Goal: Register for event/course

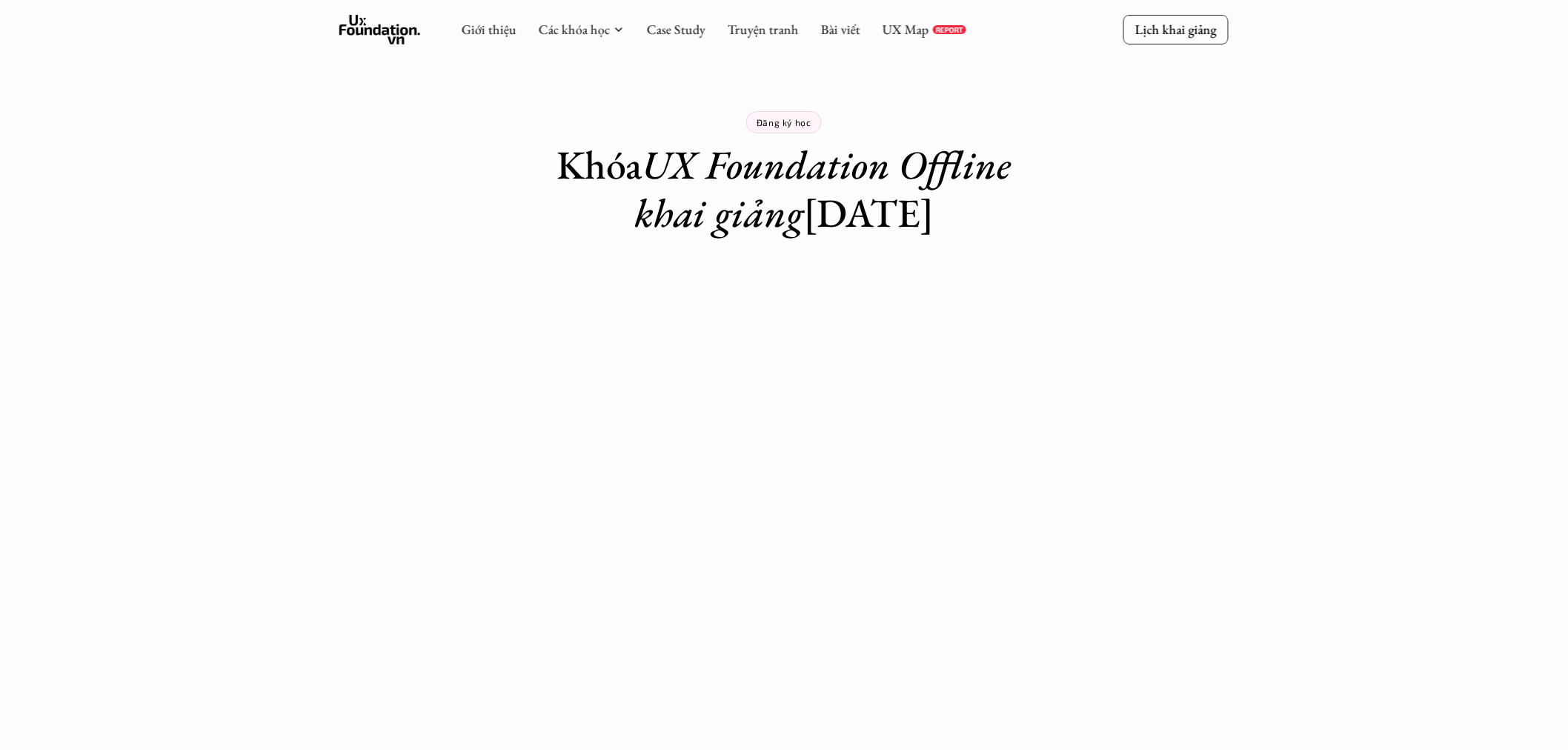
click at [366, 19] on icon at bounding box center [380, 30] width 82 height 30
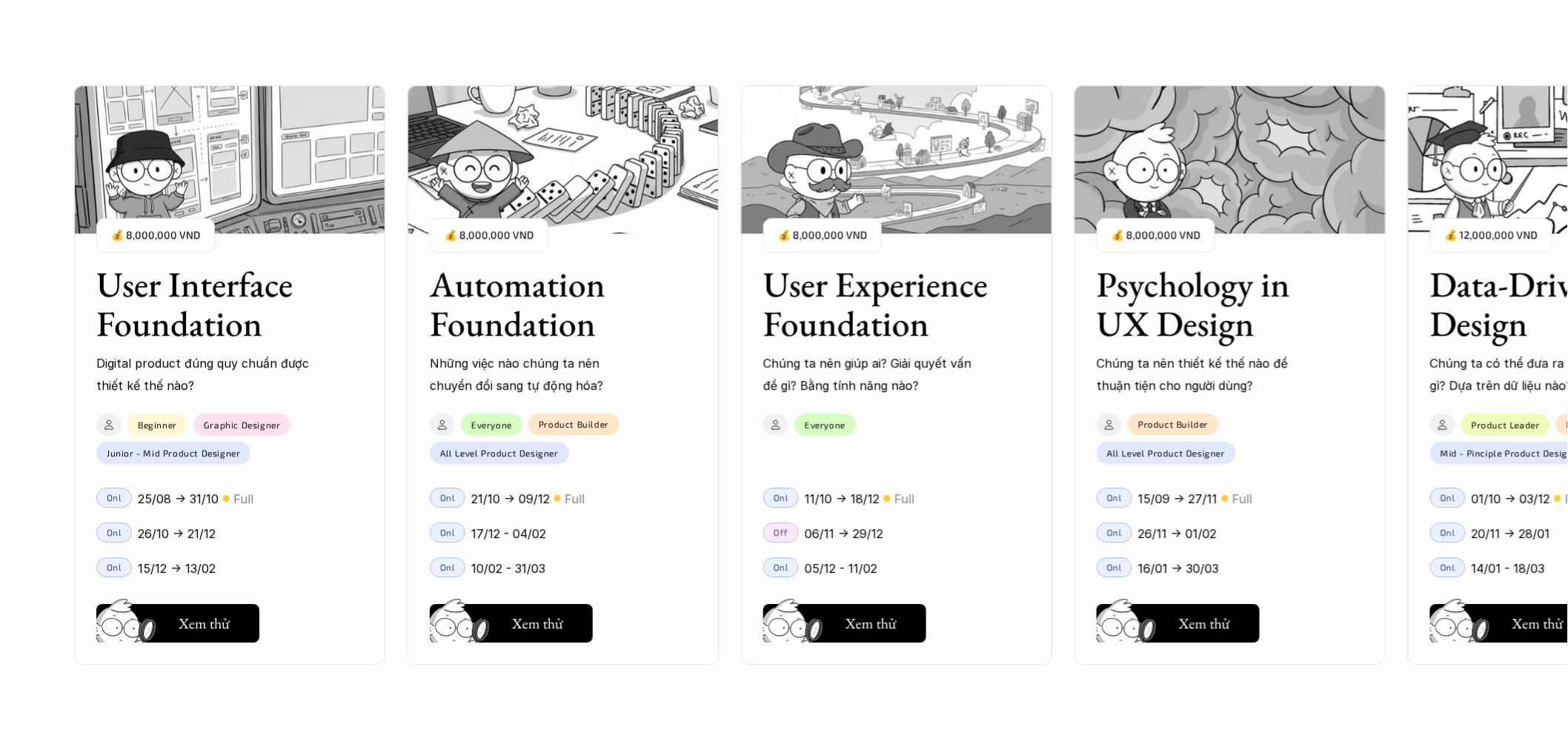
scroll to position [1647, 0]
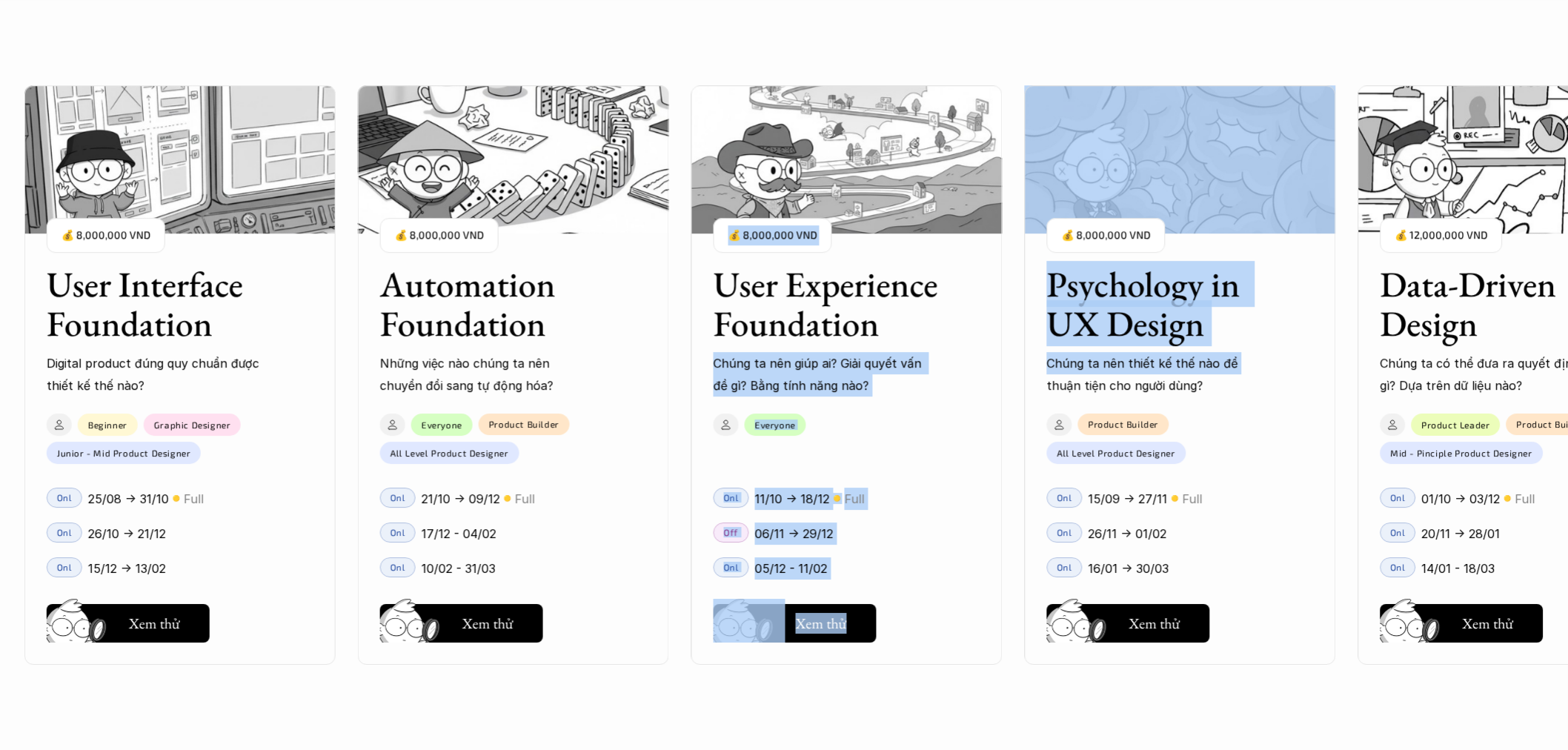
drag, startPoint x: 1304, startPoint y: 373, endPoint x: 953, endPoint y: 360, distance: 351.2
click at [953, 360] on div "User Interface Foundation Digital product đúng quy chuẩn được thiết kế thế nào?…" at bounding box center [784, 375] width 1420 height 750
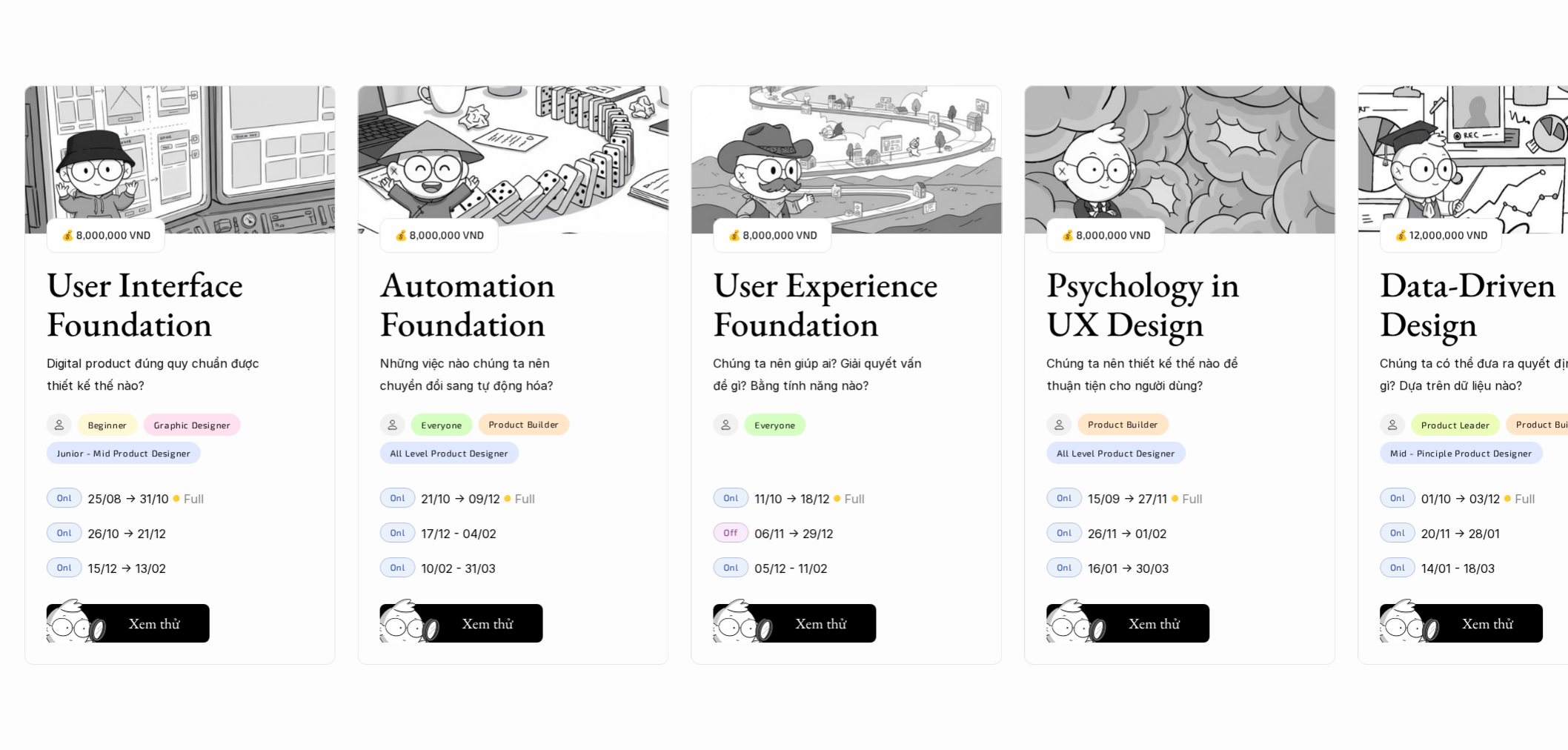
click at [1272, 519] on div "Onl 26/11 -> 01/02" at bounding box center [1181, 532] width 311 height 35
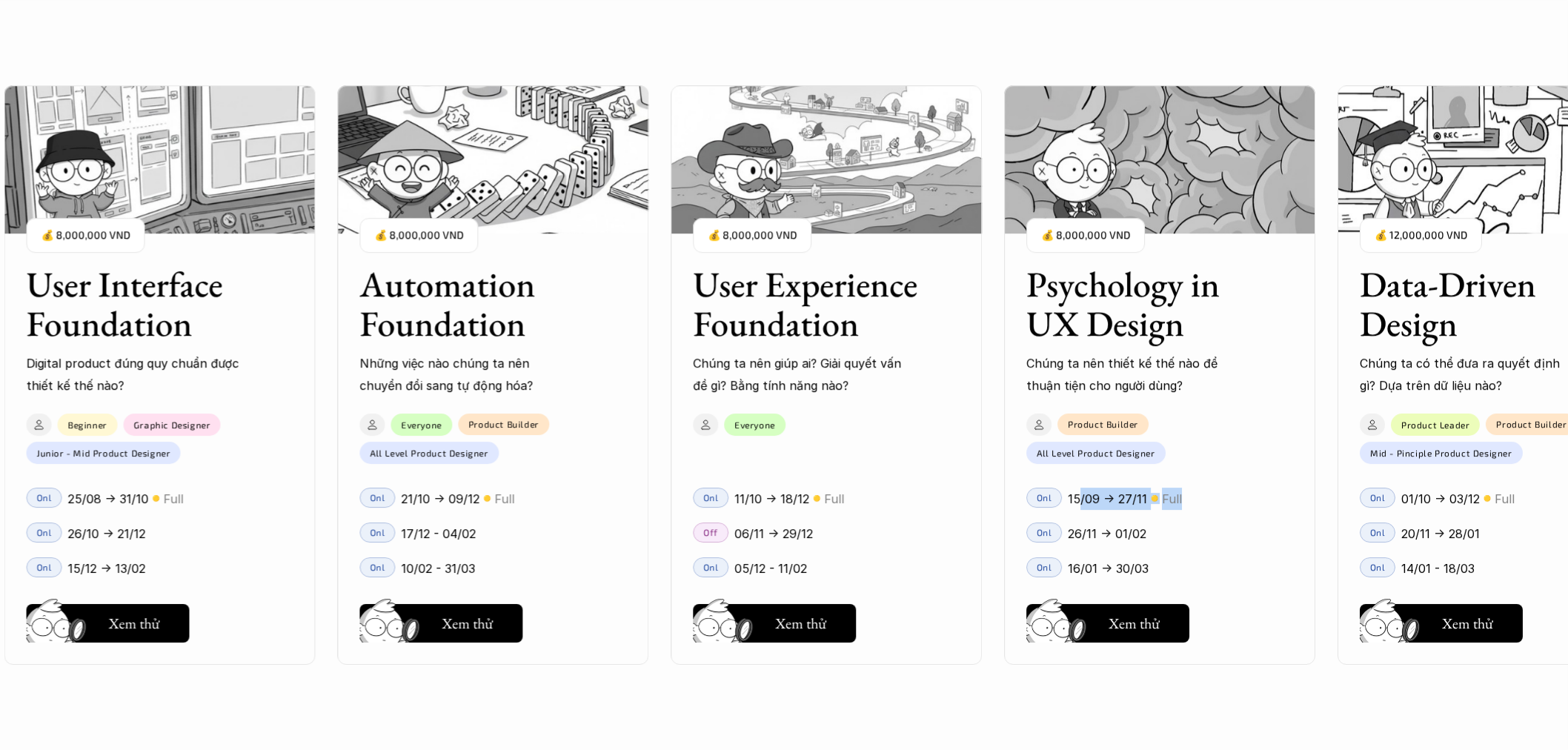
drag, startPoint x: 1267, startPoint y: 495, endPoint x: 1053, endPoint y: 496, distance: 214.0
click at [1065, 496] on div "User Interface Foundation Digital product đúng quy chuẩn được thiết kế thế nào?…" at bounding box center [784, 375] width 1420 height 750
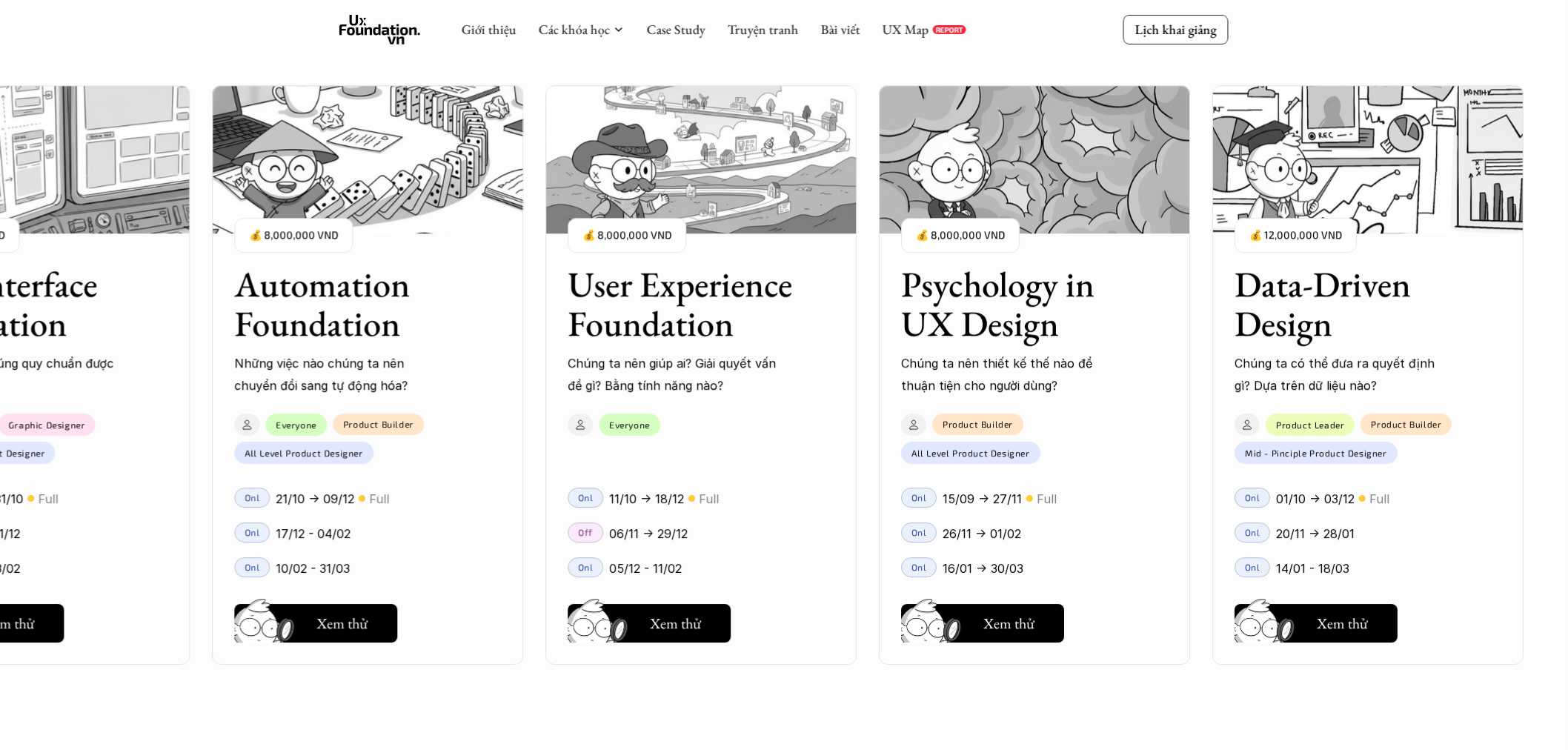
drag, startPoint x: 856, startPoint y: 413, endPoint x: 1229, endPoint y: 417, distance: 373.0
click at [1229, 417] on div "User Interface Foundation Digital product đúng quy chuẩn được thiết kế thế nào?…" at bounding box center [784, 375] width 1420 height 750
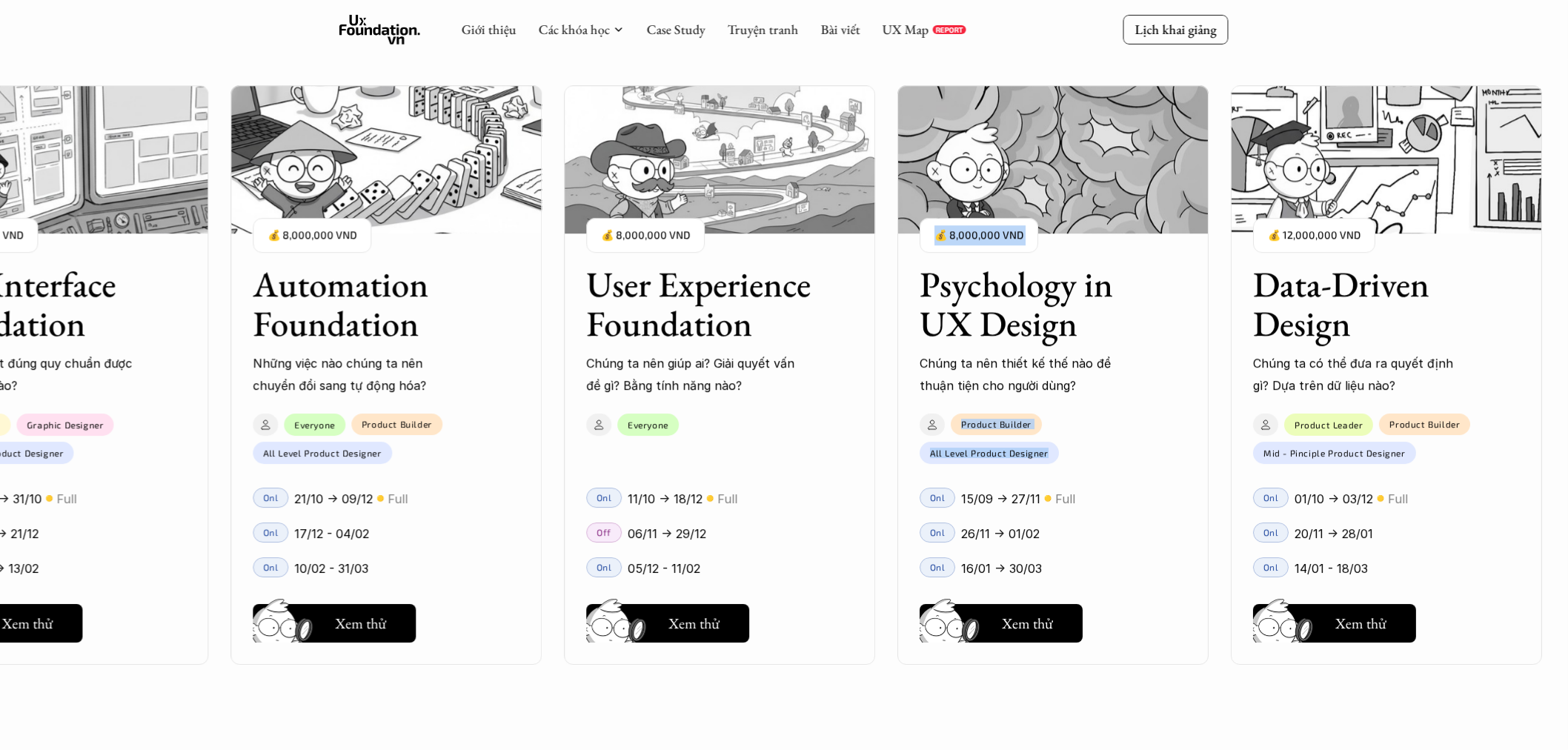
drag, startPoint x: 1160, startPoint y: 424, endPoint x: 1218, endPoint y: 419, distance: 58.2
click at [1218, 419] on div "User Interface Foundation Digital product đúng quy chuẩn được thiết kế thế nào?…" at bounding box center [784, 375] width 1420 height 750
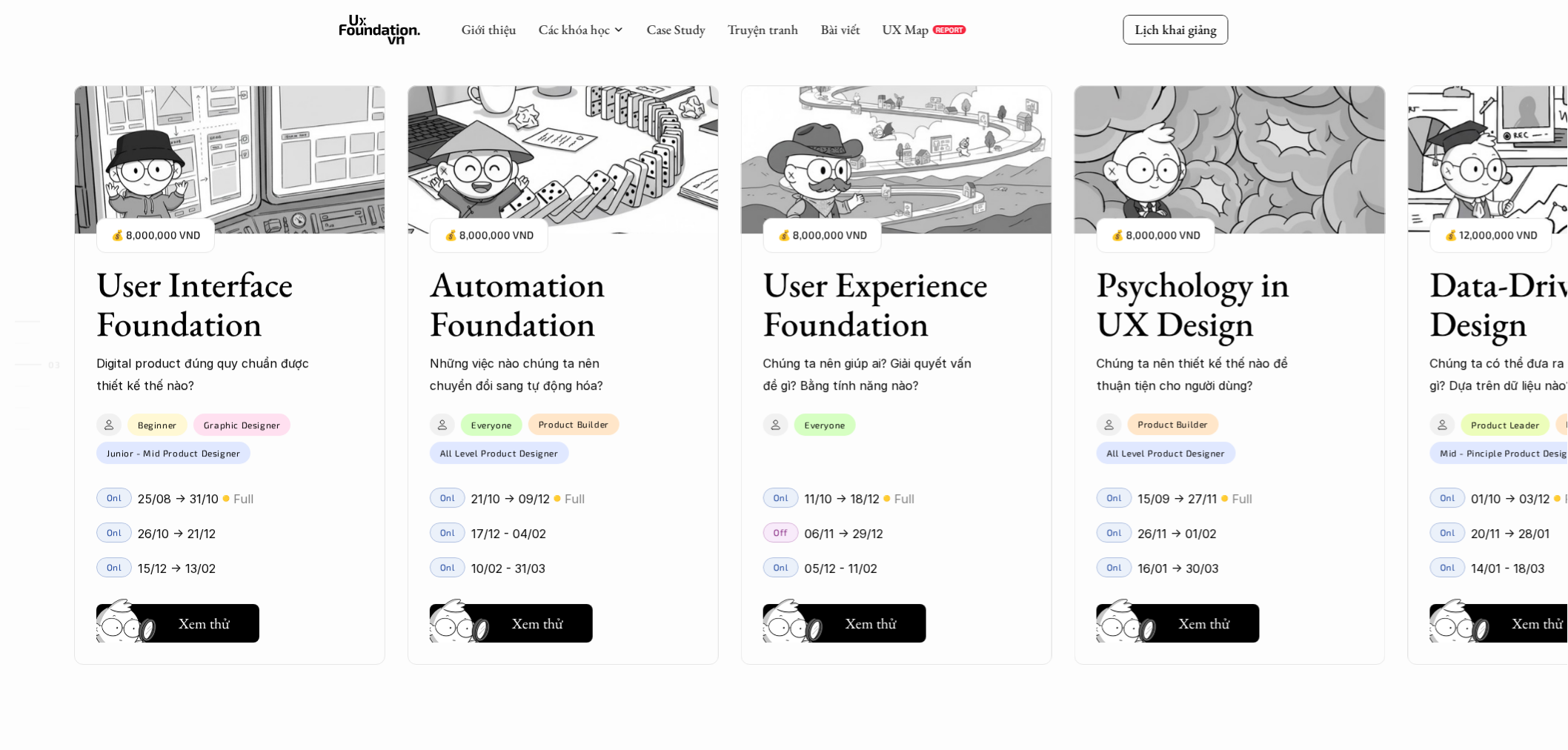
scroll to position [1647, 0]
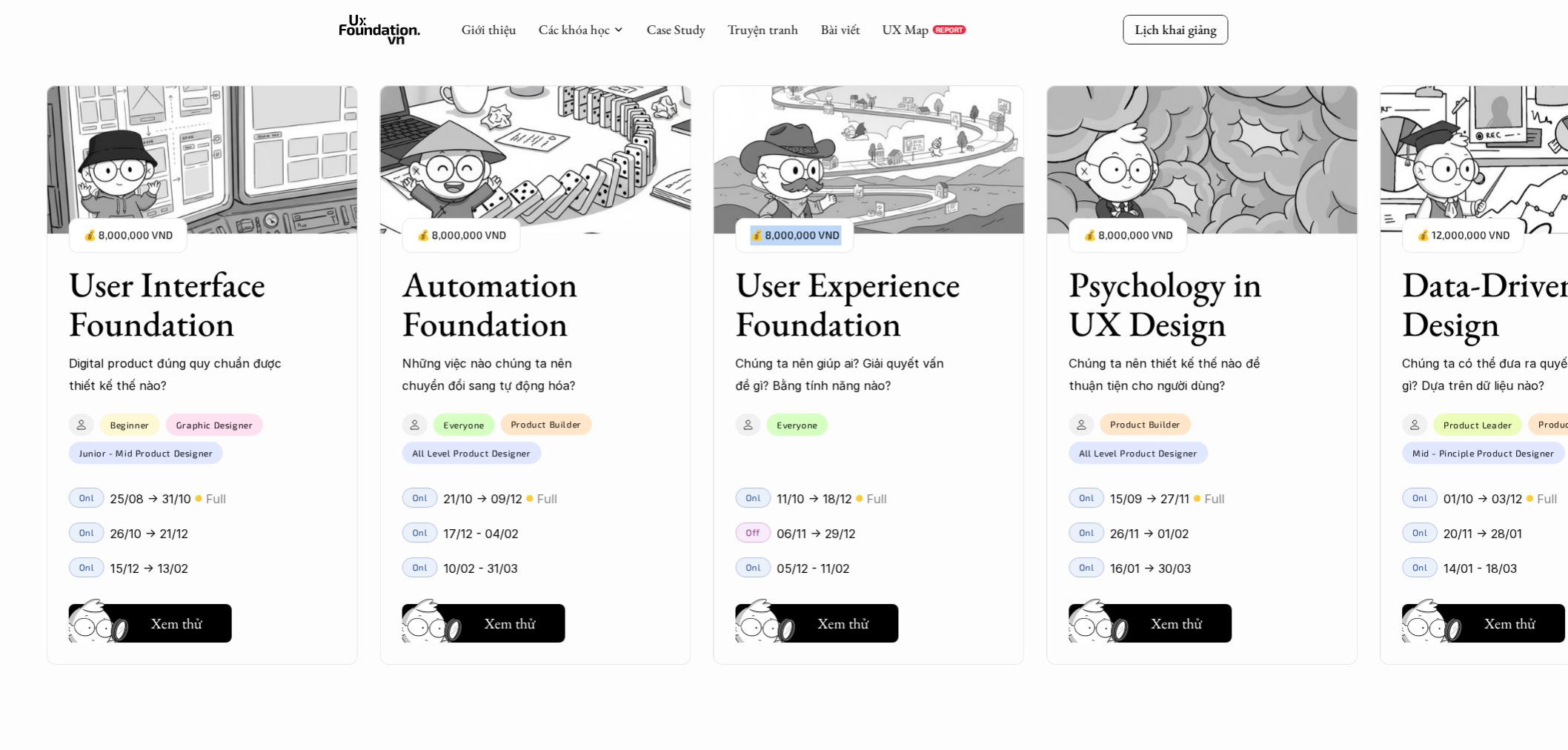
drag, startPoint x: 1044, startPoint y: 398, endPoint x: 767, endPoint y: 410, distance: 277.3
click at [767, 410] on div "User Interface Foundation Digital product đúng quy chuẩn được thiết kế thế nào?…" at bounding box center [784, 375] width 1420 height 750
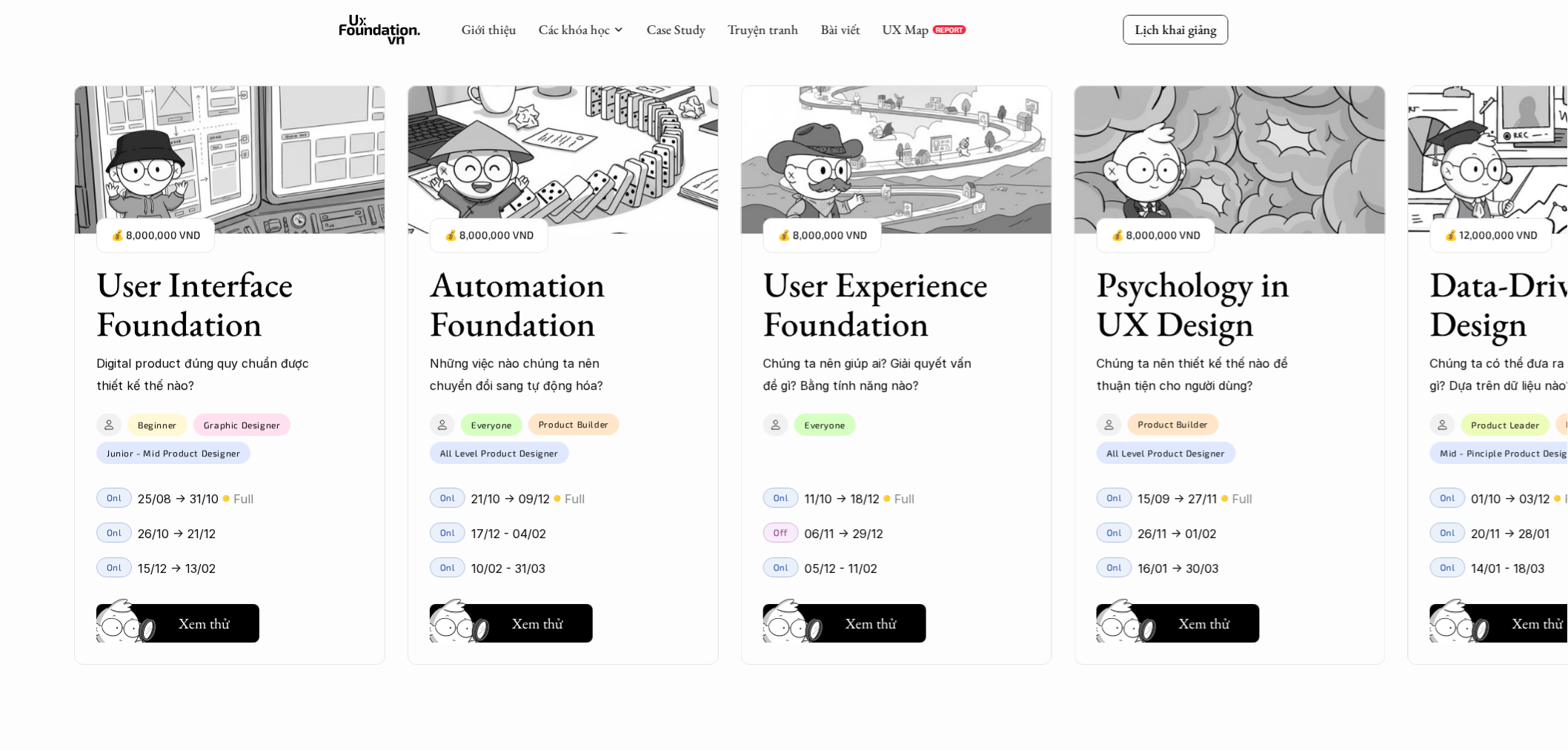
click at [927, 394] on div "User Interface Foundation Digital product đúng quy chuẩn được thiết kế thế nào?…" at bounding box center [784, 375] width 1420 height 750
drag, startPoint x: 1058, startPoint y: 391, endPoint x: 930, endPoint y: 393, distance: 128.0
click at [930, 393] on div "User Interface Foundation Digital product đúng quy chuẩn được thiết kế thế nào?…" at bounding box center [784, 375] width 1420 height 750
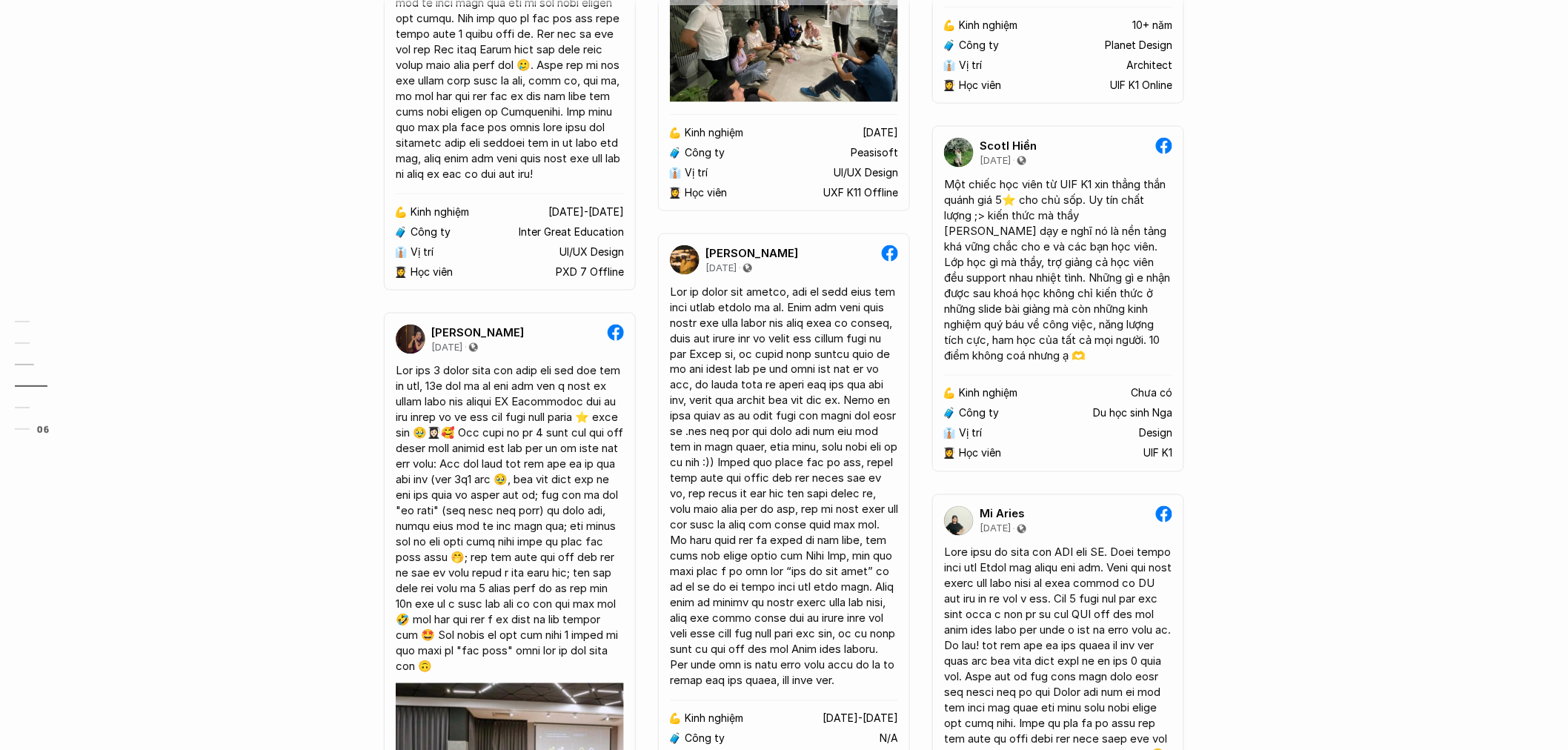
scroll to position [5115, 0]
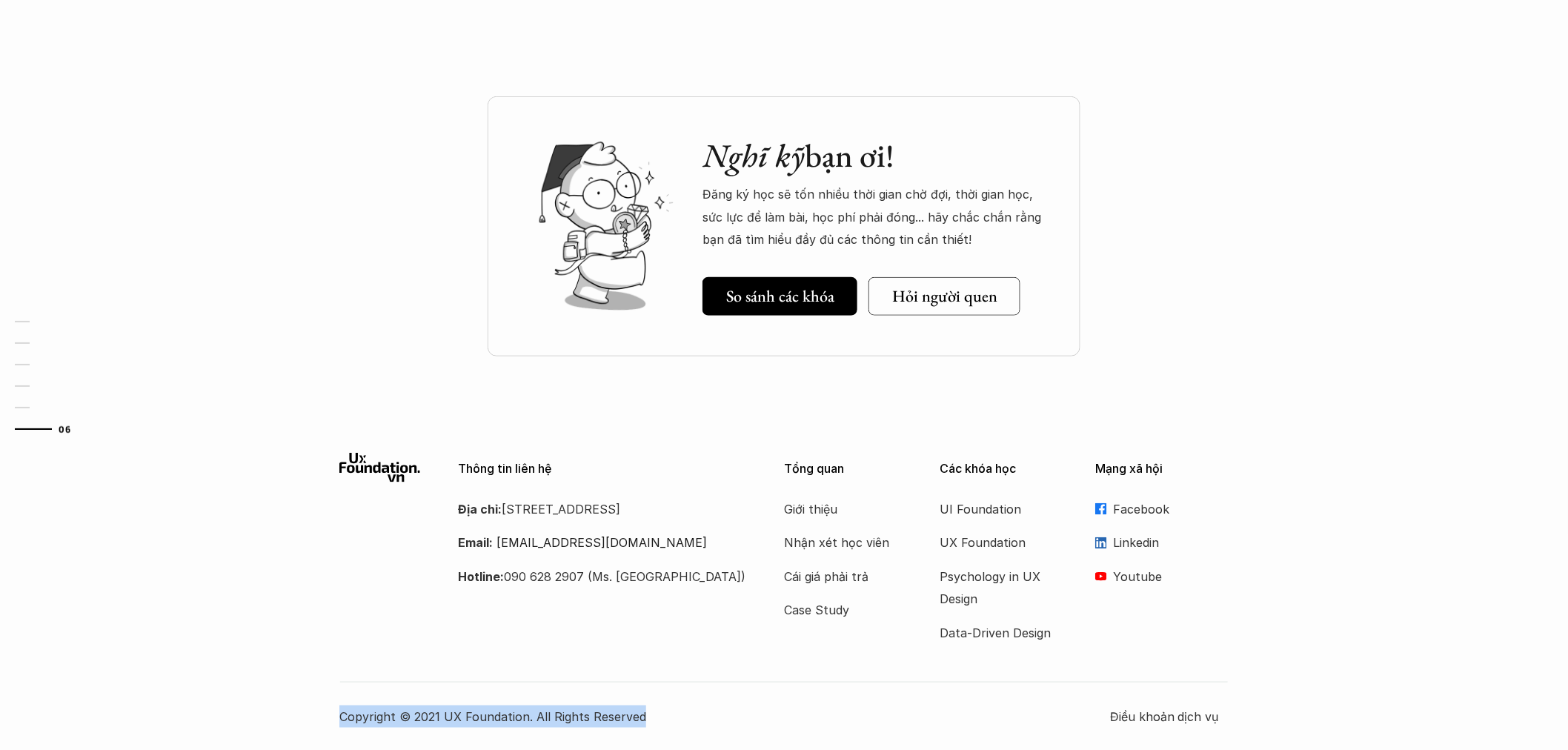
drag, startPoint x: 651, startPoint y: 712, endPoint x: 338, endPoint y: 714, distance: 313.0
click at [338, 714] on div "Thông tin liên hệ Địa chỉ: Tầng 6A, số 116 Trung Liệt, phường Trung Liệt, quận …" at bounding box center [784, 590] width 1568 height 320
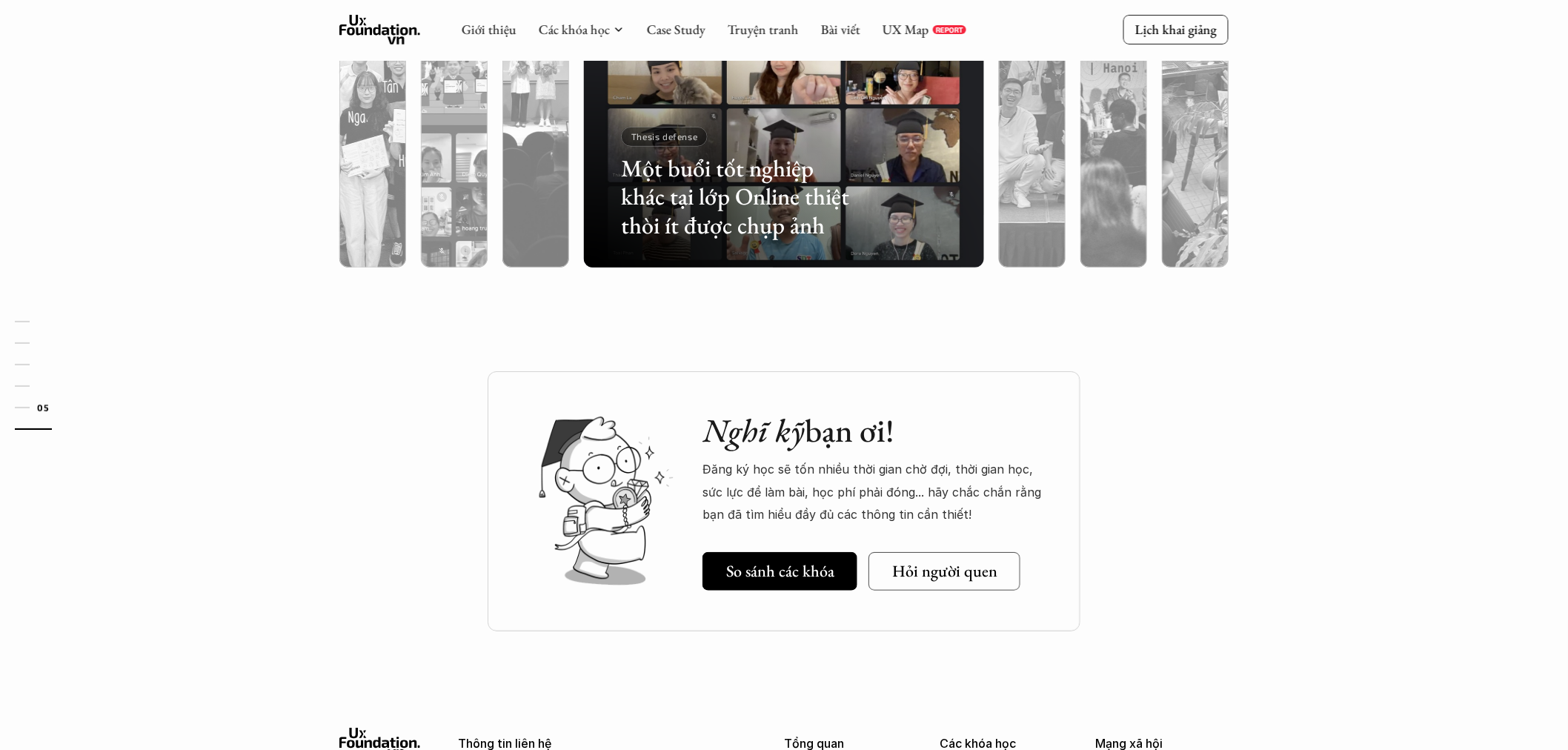
scroll to position [4566, 0]
